Goal: Task Accomplishment & Management: Manage account settings

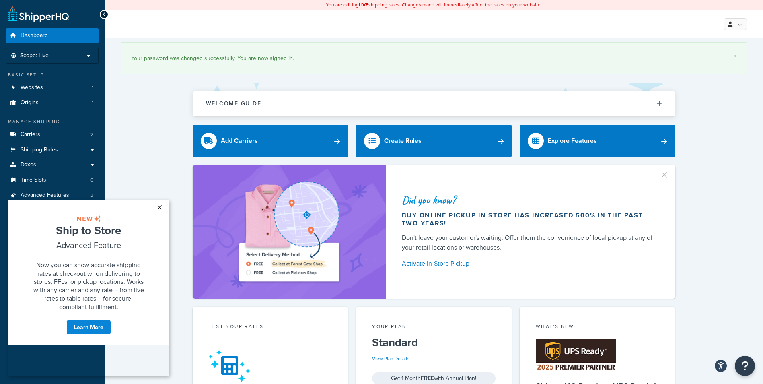
click at [162, 205] on link "×" at bounding box center [159, 207] width 14 height 14
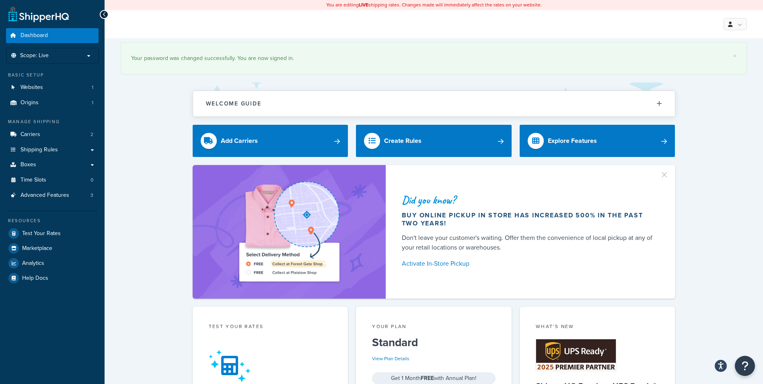
click at [737, 46] on div "× Your password was changed successfully. You are now signed in." at bounding box center [434, 58] width 626 height 32
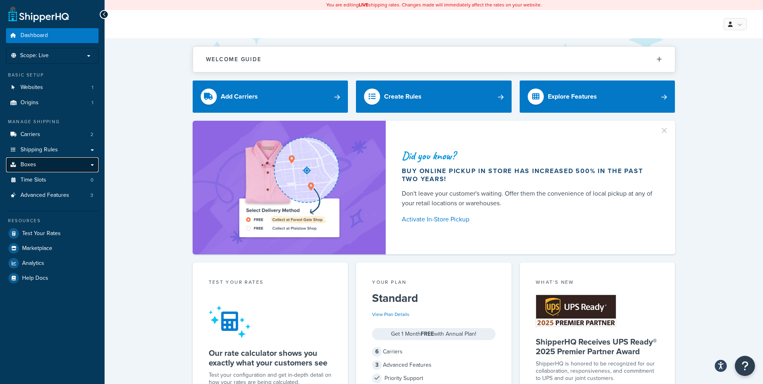
click at [94, 165] on link "Boxes" at bounding box center [52, 164] width 92 height 15
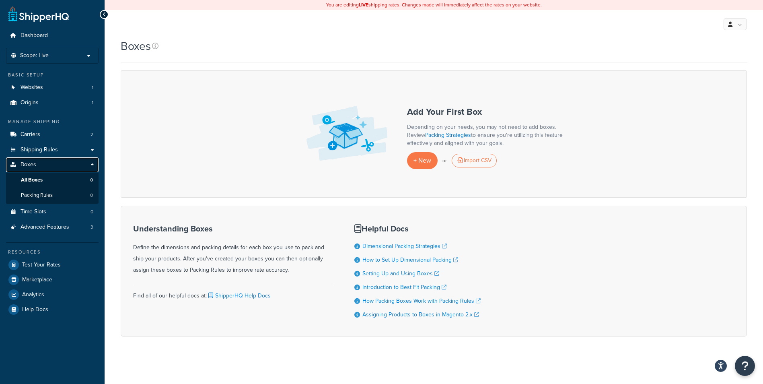
drag, startPoint x: 0, startPoint y: 0, endPoint x: 93, endPoint y: 164, distance: 188.9
click at [93, 164] on link "Boxes" at bounding box center [52, 164] width 92 height 15
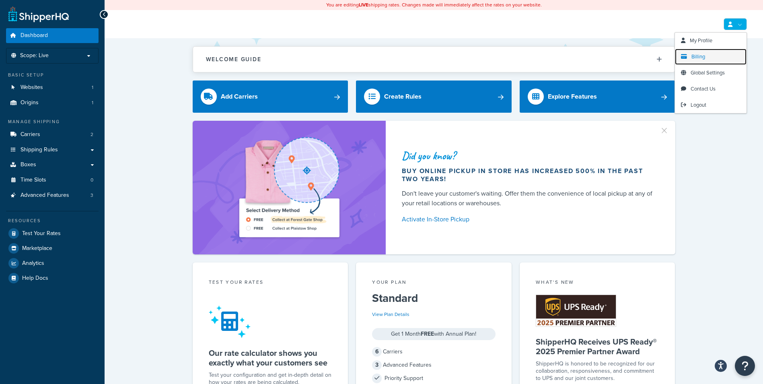
click at [704, 53] on span "Billing" at bounding box center [698, 57] width 14 height 8
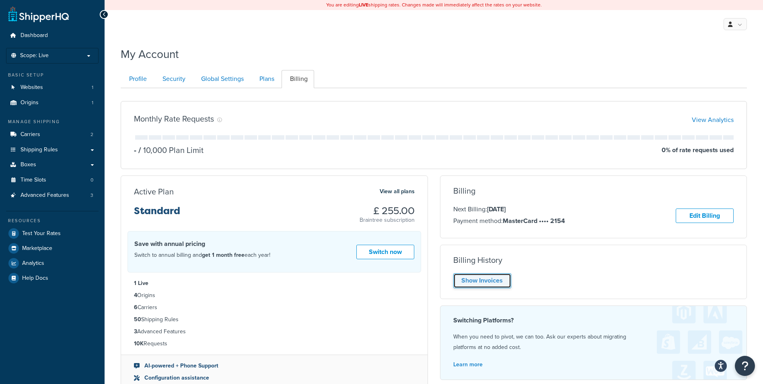
click at [482, 283] on link "Show Invoices" at bounding box center [482, 280] width 58 height 15
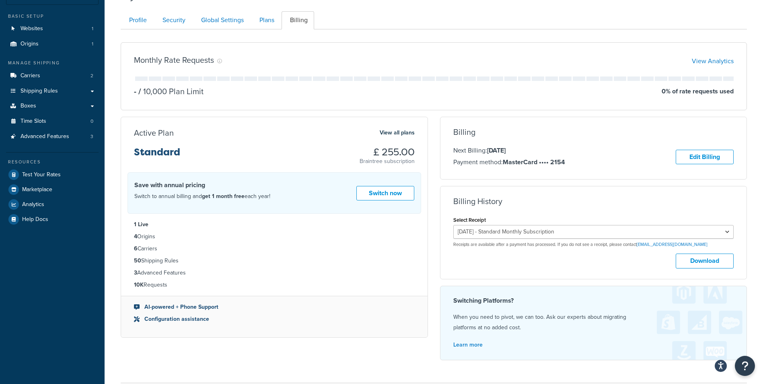
scroll to position [64, 0]
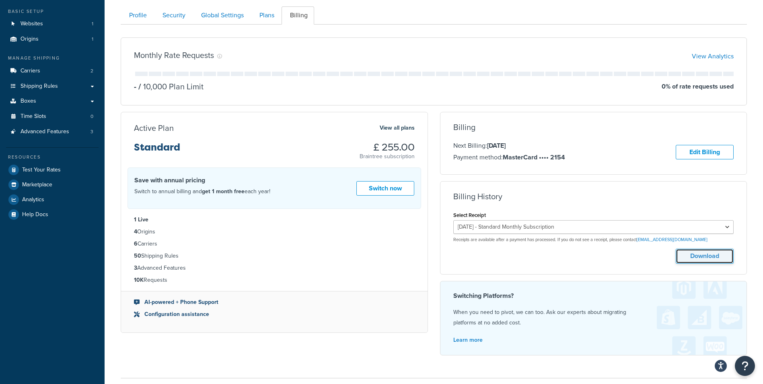
click at [695, 257] on button "Download" at bounding box center [704, 255] width 58 height 15
